Goal: Task Accomplishment & Management: Manage account settings

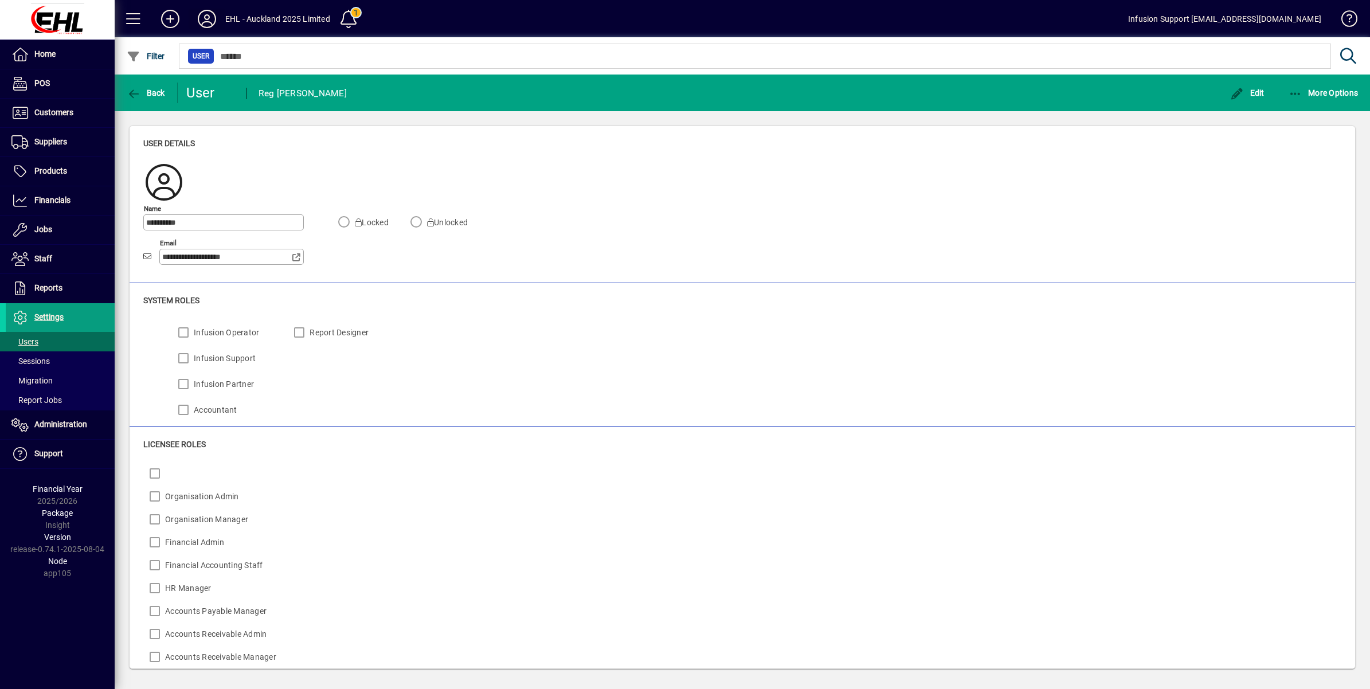
click at [205, 24] on icon at bounding box center [206, 19] width 23 height 18
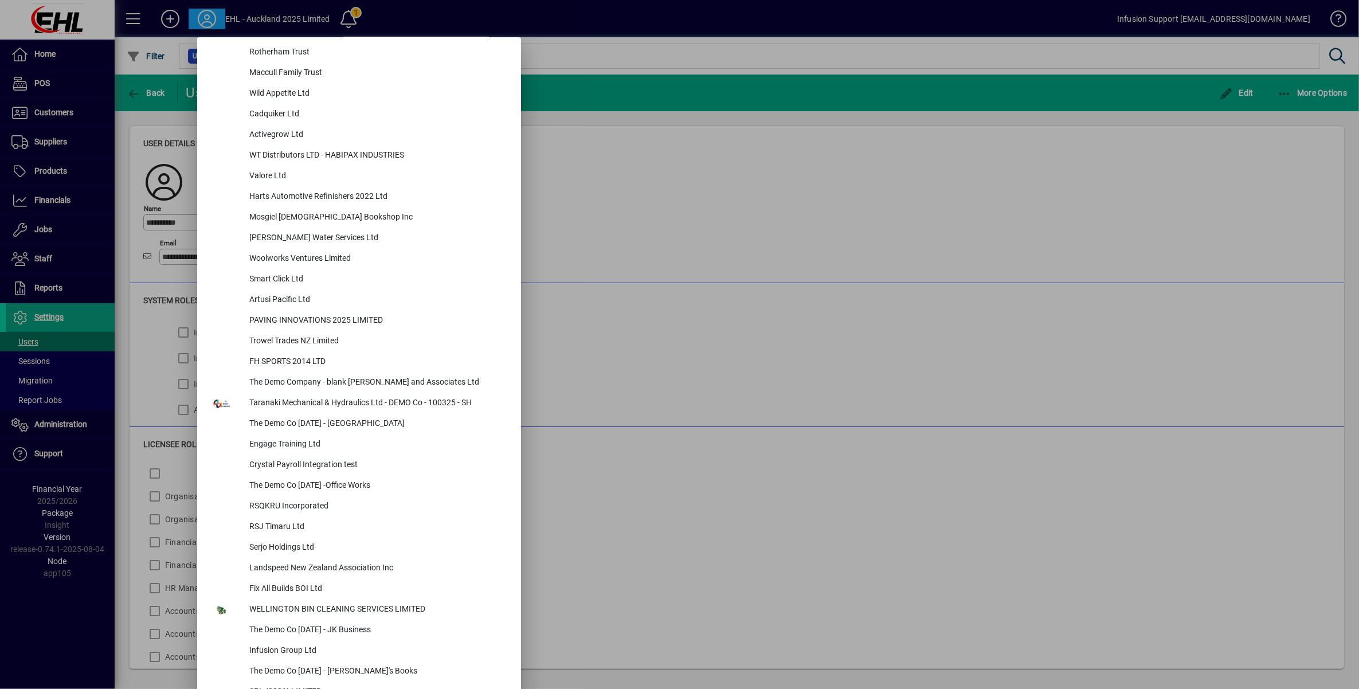
scroll to position [4504, 0]
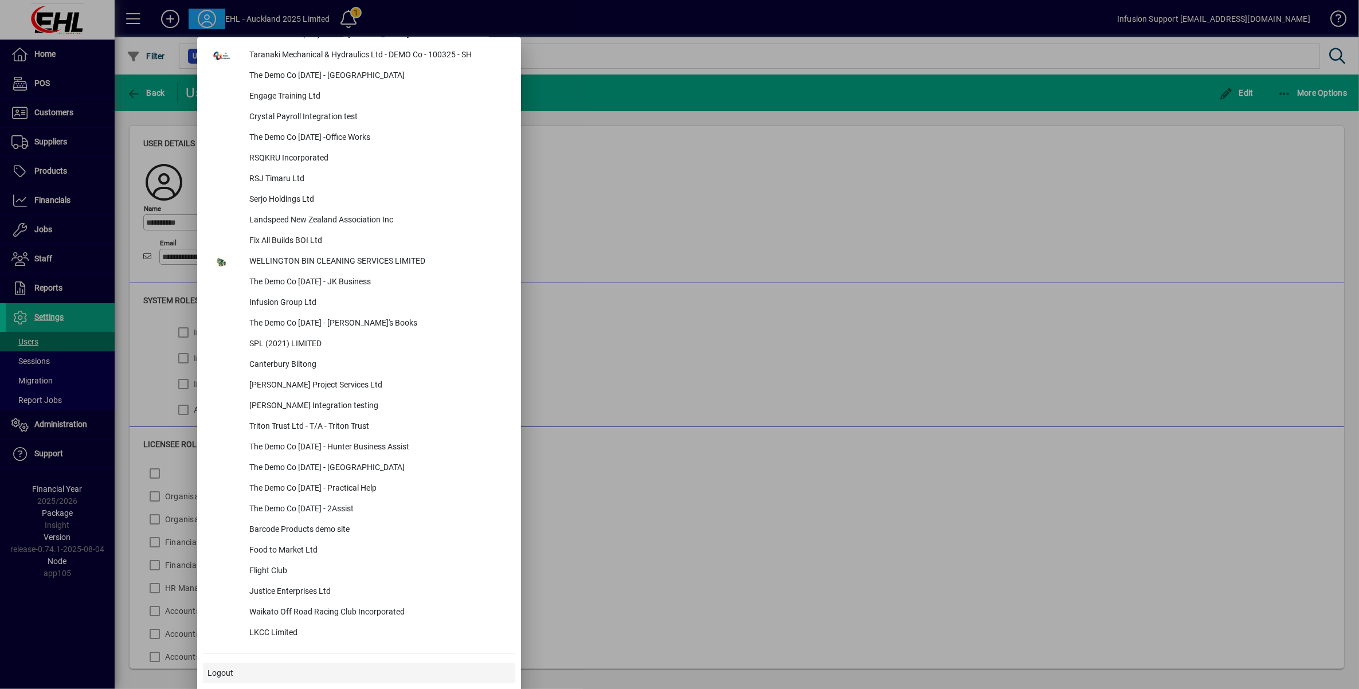
click at [213, 669] on span "Logout" at bounding box center [221, 673] width 26 height 12
